Goal: Task Accomplishment & Management: Manage account settings

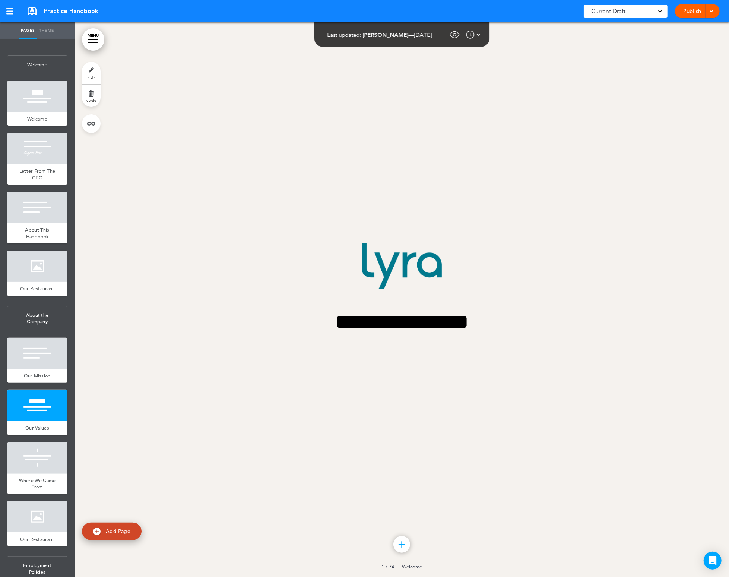
scroll to position [2492, 0]
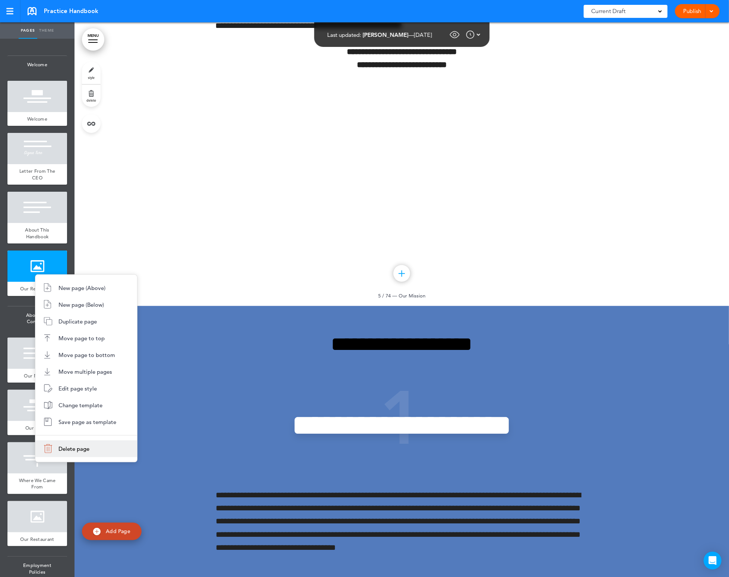
click at [92, 447] on li "Delete page" at bounding box center [86, 449] width 102 height 17
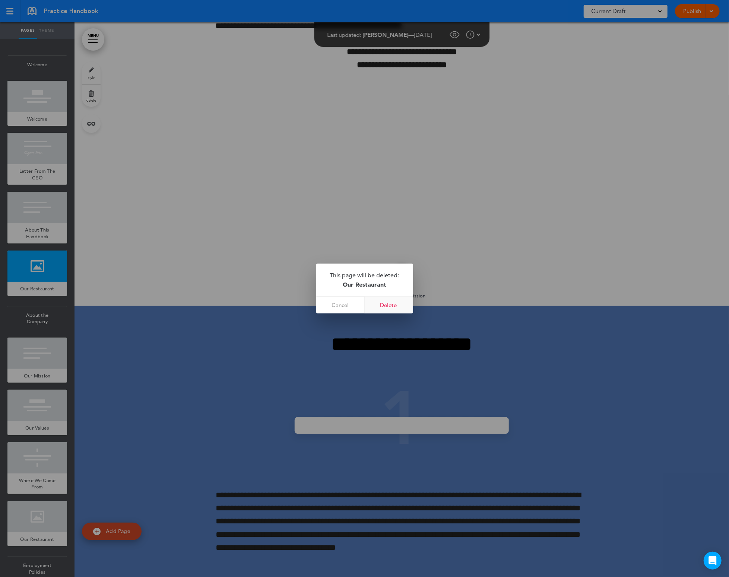
click at [393, 304] on link "Delete" at bounding box center [389, 305] width 48 height 17
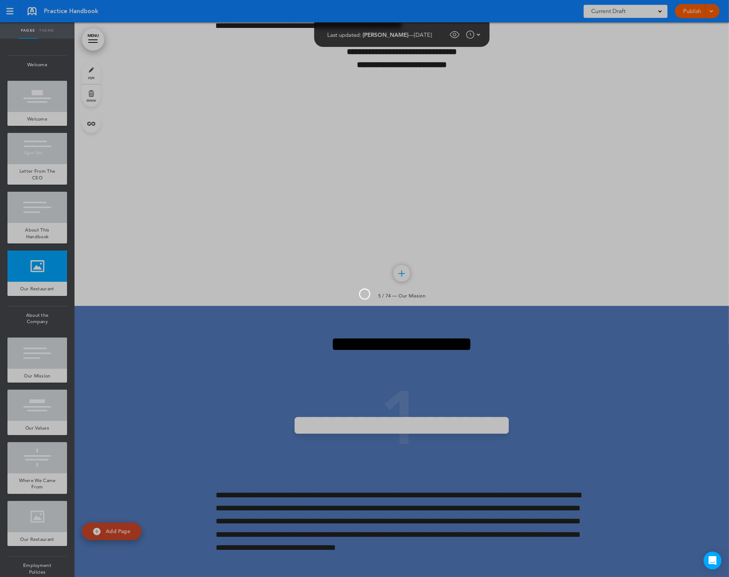
scroll to position [1936, 0]
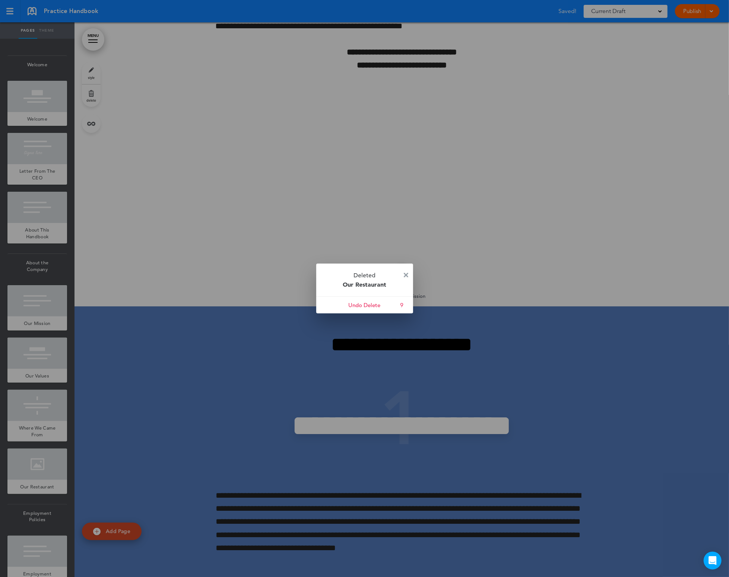
click at [407, 276] on img at bounding box center [406, 275] width 4 height 4
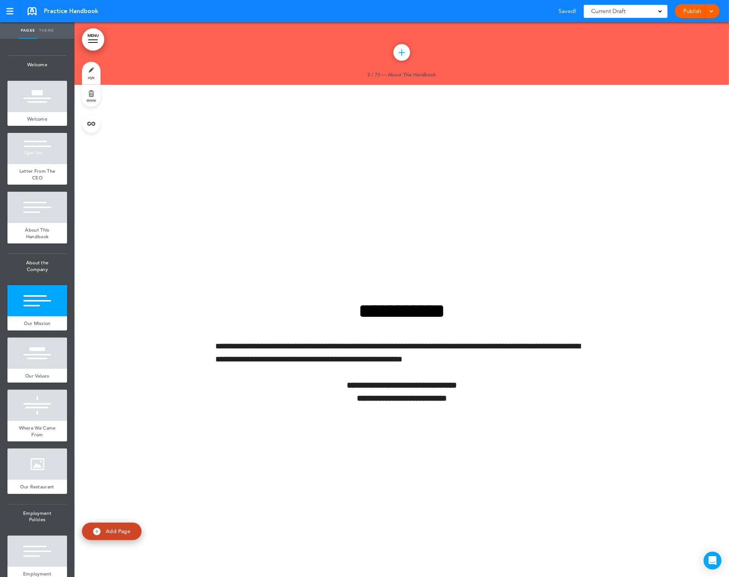
scroll to position [1405, 0]
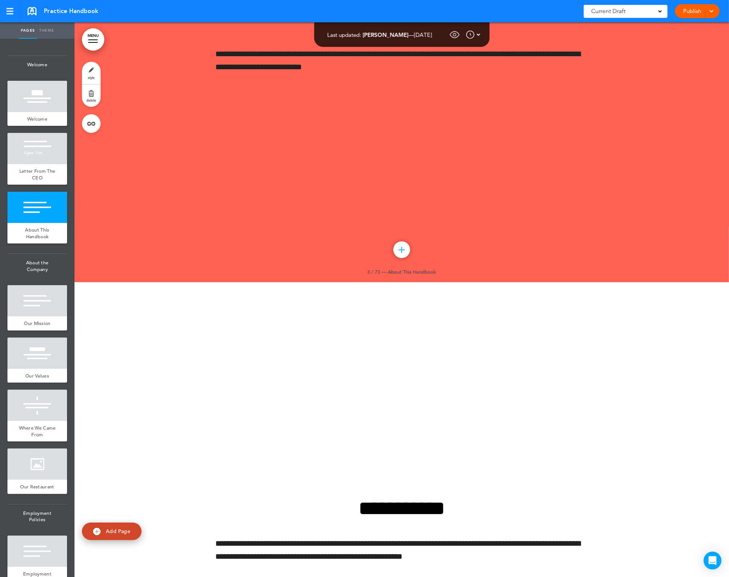
click at [693, 12] on link "Publish" at bounding box center [692, 11] width 23 height 14
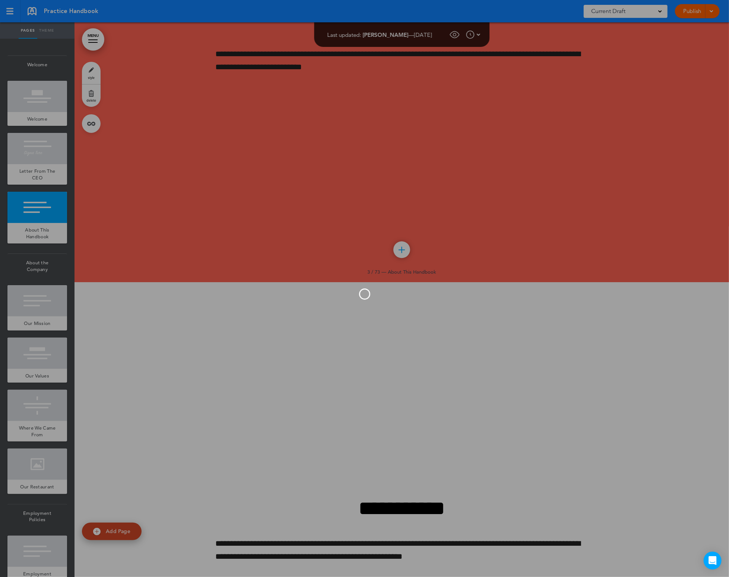
scroll to position [0, 0]
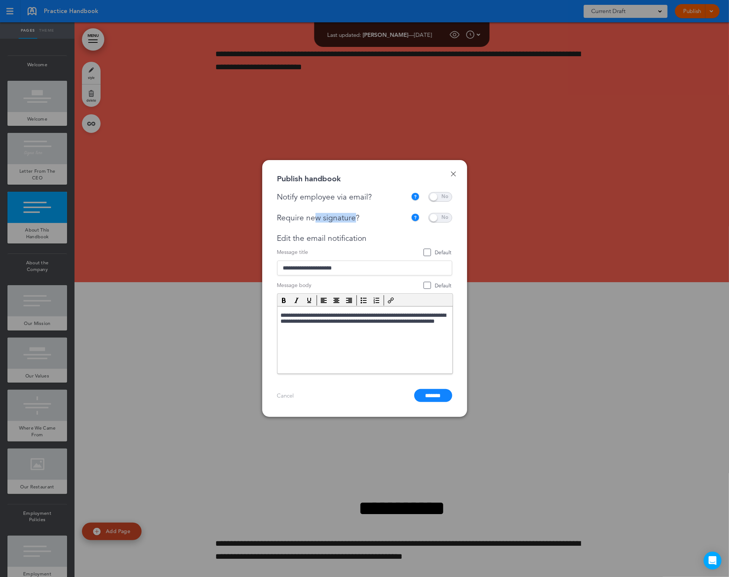
drag, startPoint x: 317, startPoint y: 218, endPoint x: 355, endPoint y: 214, distance: 38.5
click at [355, 214] on div "Require new signature?" at bounding box center [342, 217] width 130 height 9
click at [357, 215] on div "Require new signature?" at bounding box center [342, 217] width 130 height 9
click at [440, 218] on span at bounding box center [440, 218] width 24 height 10
click at [447, 200] on span at bounding box center [440, 197] width 24 height 10
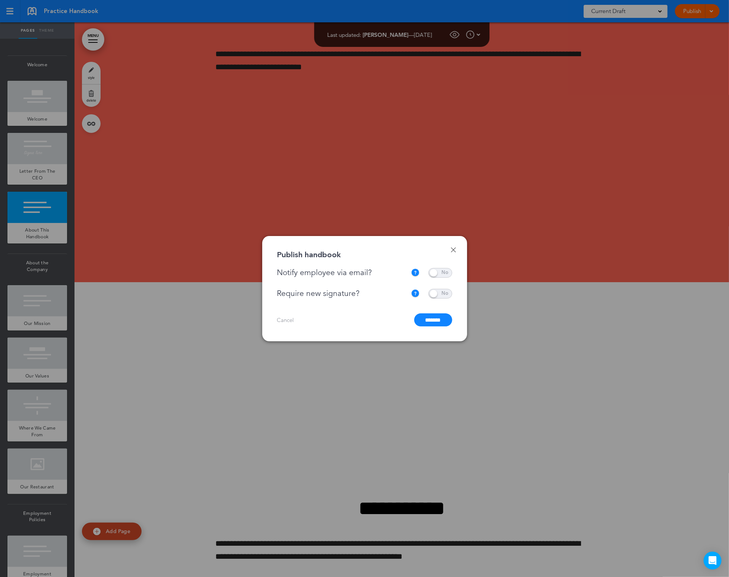
click at [441, 276] on span at bounding box center [440, 273] width 24 height 10
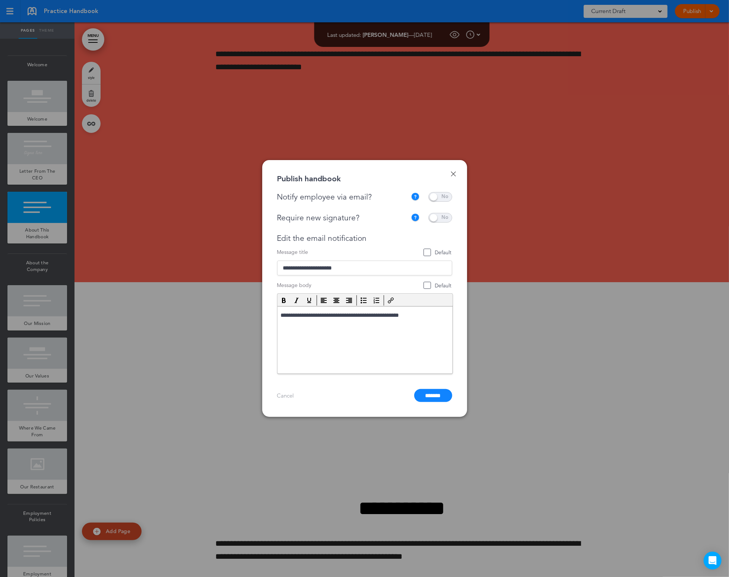
click at [439, 221] on span at bounding box center [440, 218] width 24 height 10
drag, startPoint x: 337, startPoint y: 205, endPoint x: 366, endPoint y: 239, distance: 45.2
click at [366, 239] on div "**********" at bounding box center [364, 283] width 175 height 182
click at [365, 236] on div "Edit the email notification" at bounding box center [364, 238] width 175 height 9
drag, startPoint x: 351, startPoint y: 218, endPoint x: 323, endPoint y: 208, distance: 29.9
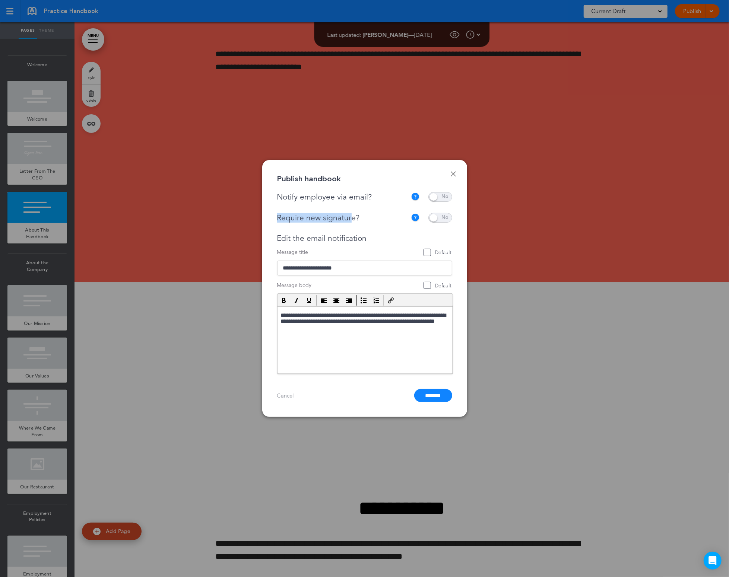
click at [323, 208] on div "**********" at bounding box center [364, 283] width 175 height 182
click at [456, 174] on div "Done Publish handbook Notify employee via email? If this handbook is ready to v…" at bounding box center [364, 288] width 205 height 257
click at [455, 174] on link "Done" at bounding box center [453, 173] width 5 height 5
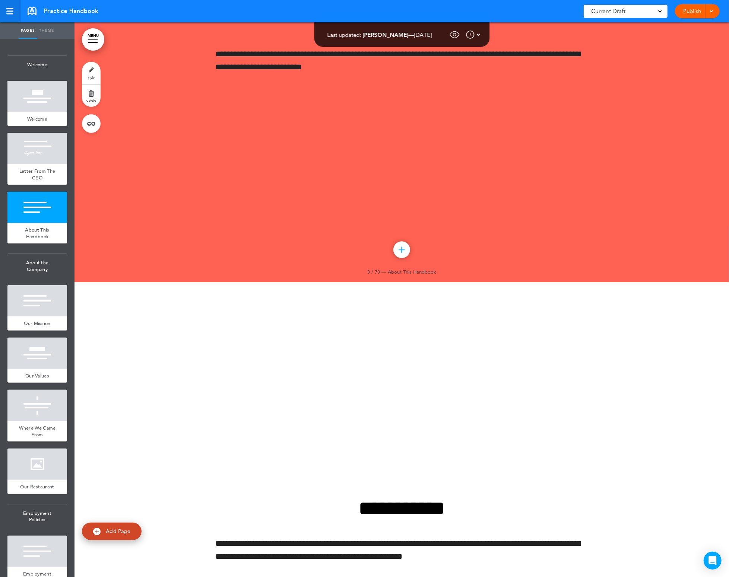
click at [5, 16] on link at bounding box center [10, 11] width 20 height 22
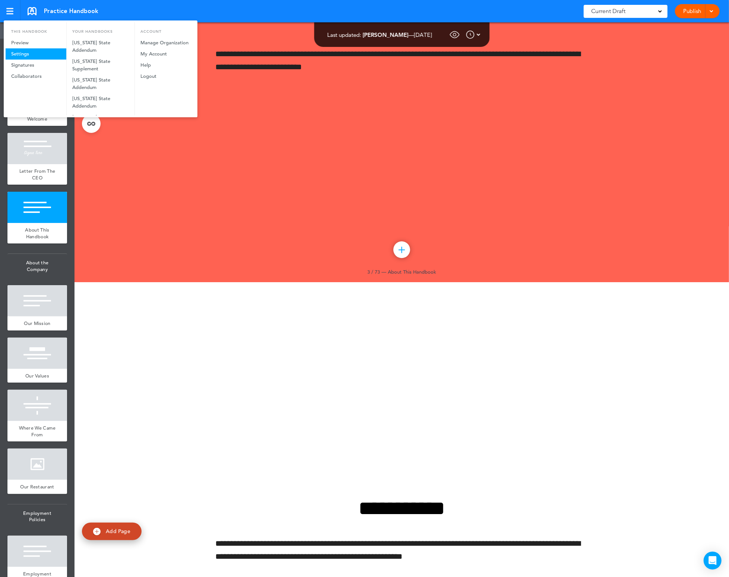
click at [19, 57] on link "Settings" at bounding box center [36, 53] width 61 height 11
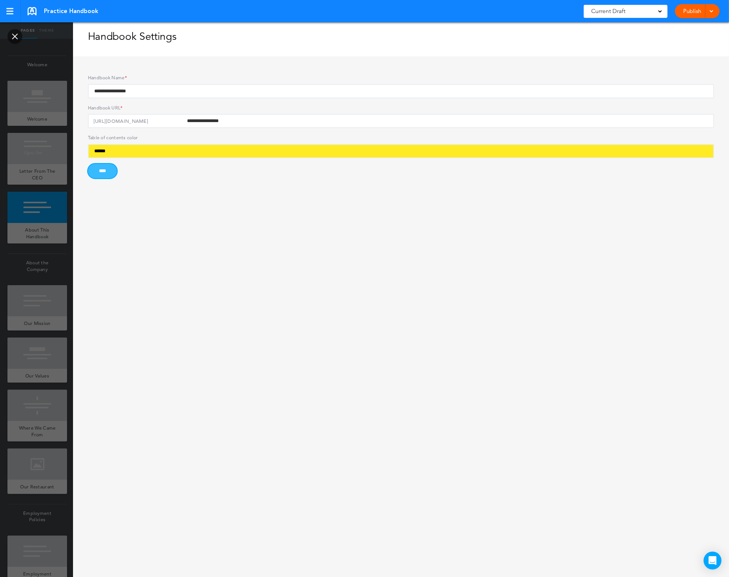
click at [115, 166] on input "****" at bounding box center [102, 171] width 29 height 15
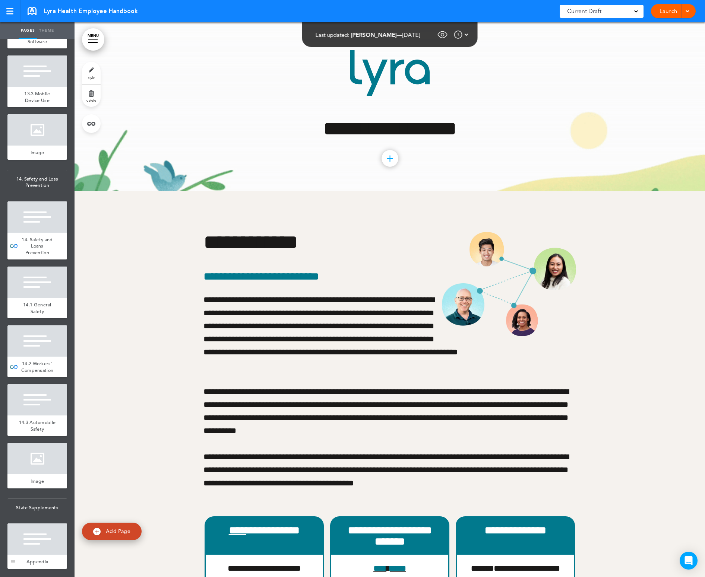
click at [47, 533] on div at bounding box center [37, 539] width 60 height 31
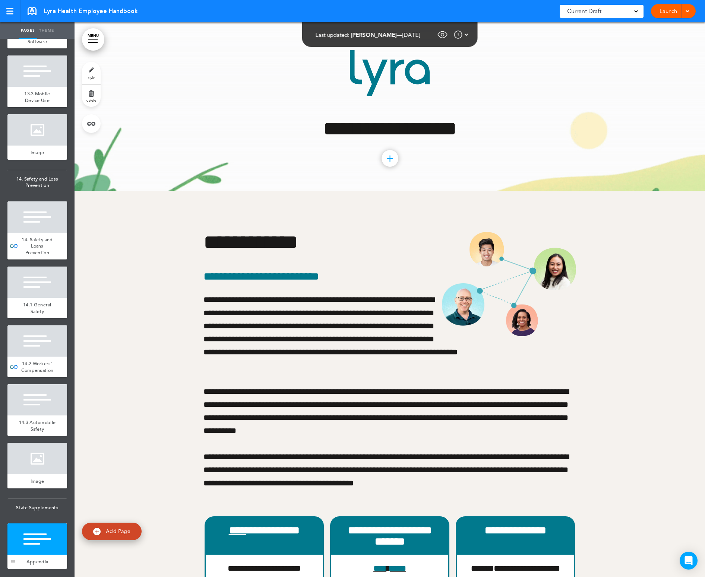
scroll to position [48232, 0]
